Goal: Find contact information: Find contact information

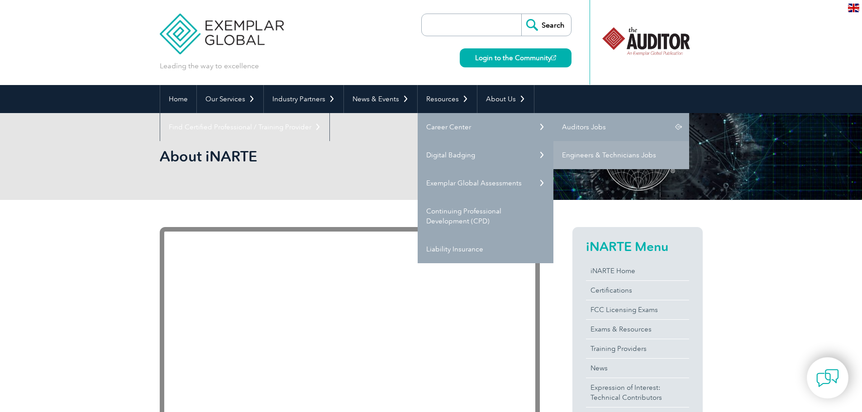
click at [592, 127] on link "Auditors Jobs" at bounding box center [621, 127] width 136 height 28
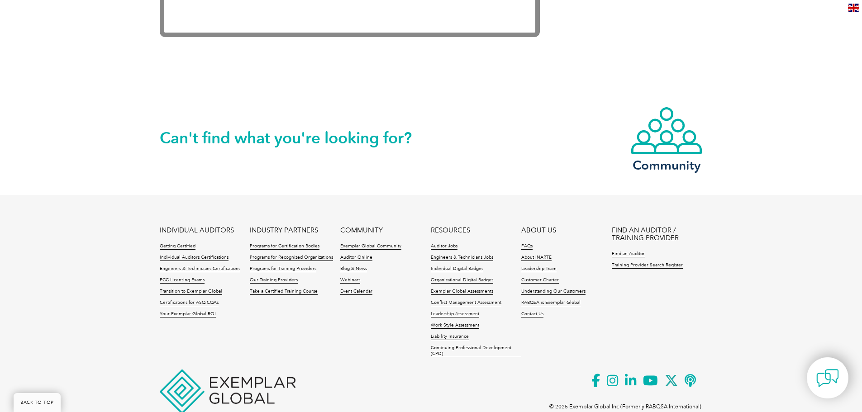
scroll to position [1922, 0]
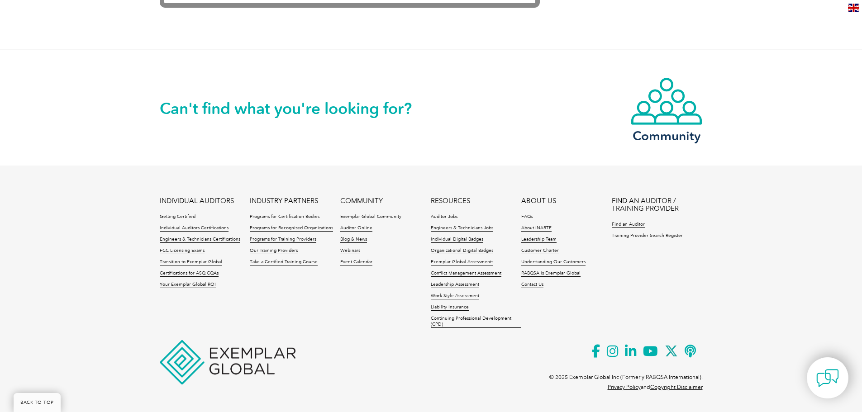
click at [452, 218] on link "Auditor Jobs" at bounding box center [444, 217] width 27 height 6
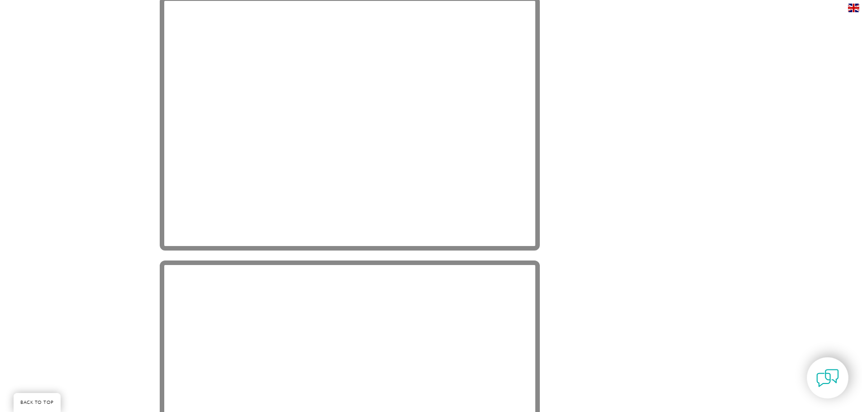
scroll to position [1922, 0]
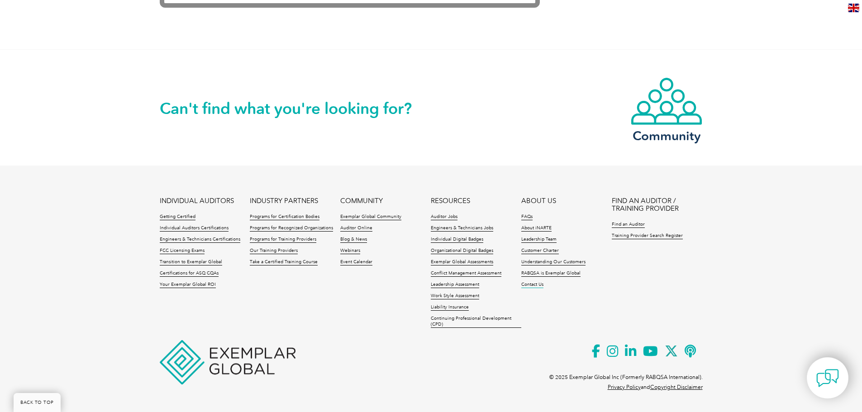
click at [536, 286] on link "Contact Us" at bounding box center [532, 285] width 22 height 6
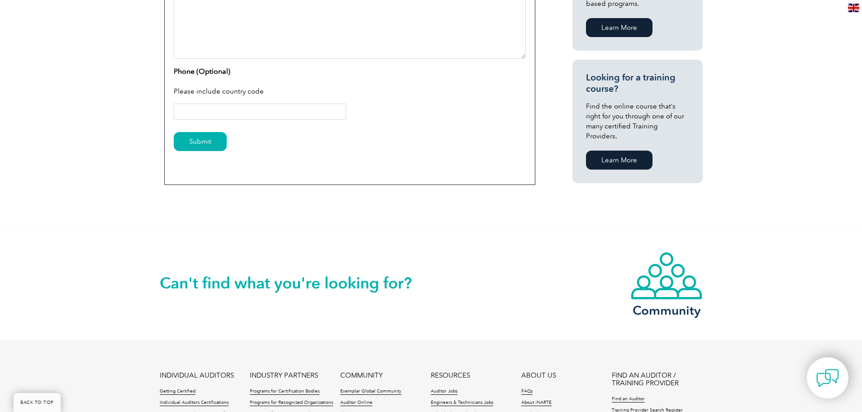
scroll to position [679, 0]
